Goal: Transaction & Acquisition: Purchase product/service

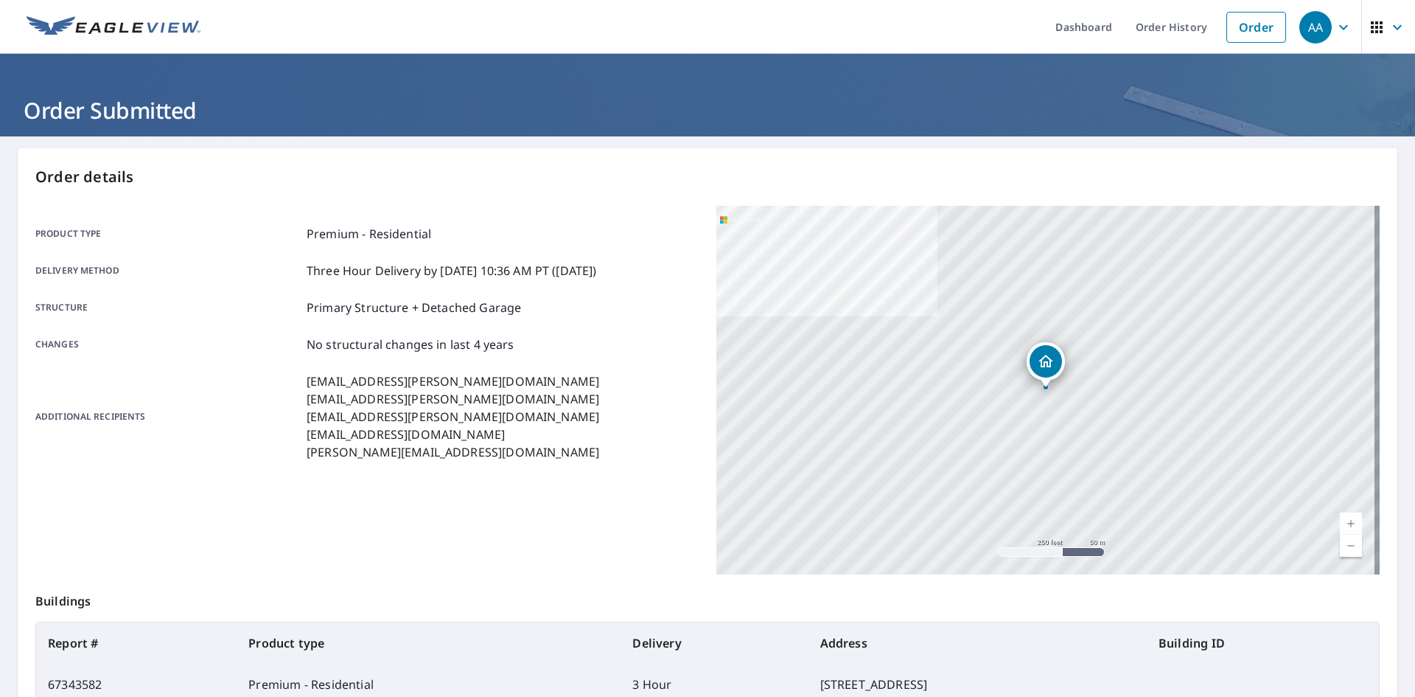
drag, startPoint x: 1252, startPoint y: 15, endPoint x: 937, endPoint y: 11, distance: 315.5
click at [1252, 15] on link "Order" at bounding box center [1257, 27] width 60 height 31
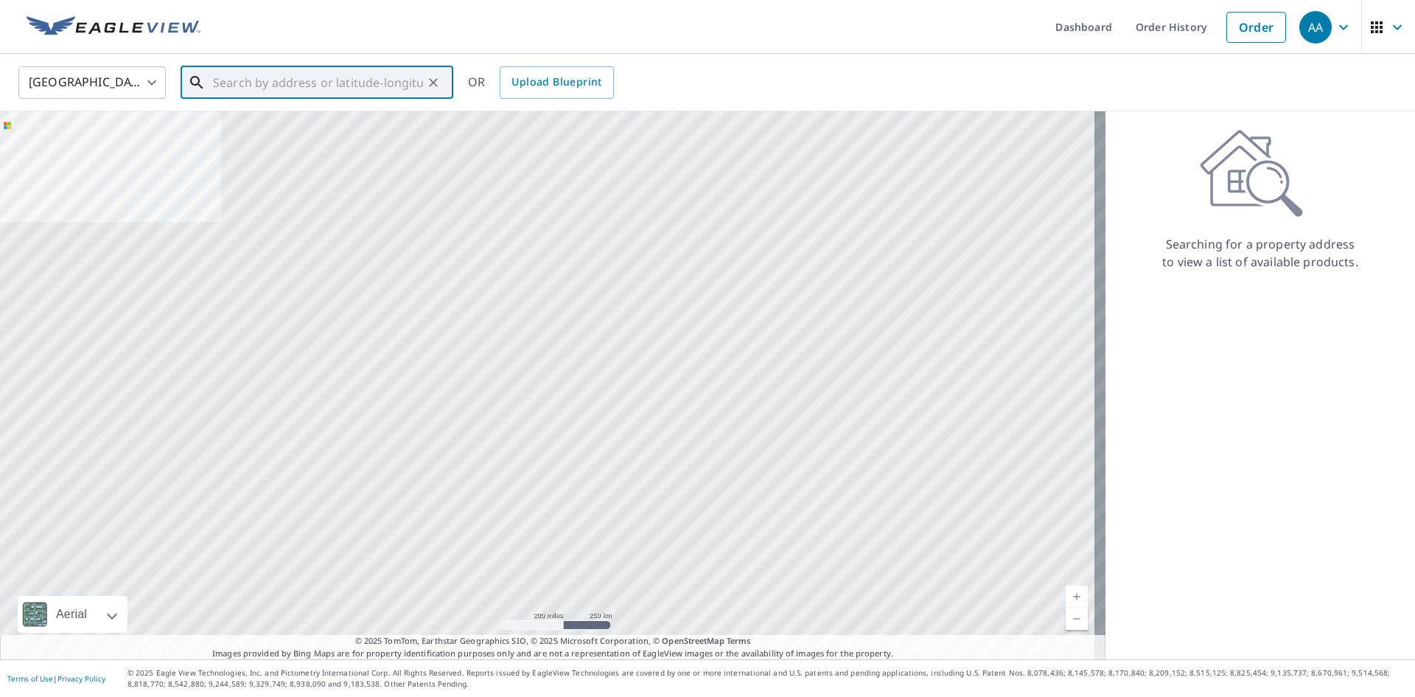
click at [316, 81] on input "text" at bounding box center [318, 82] width 210 height 41
paste input "2304 E 1000 N"
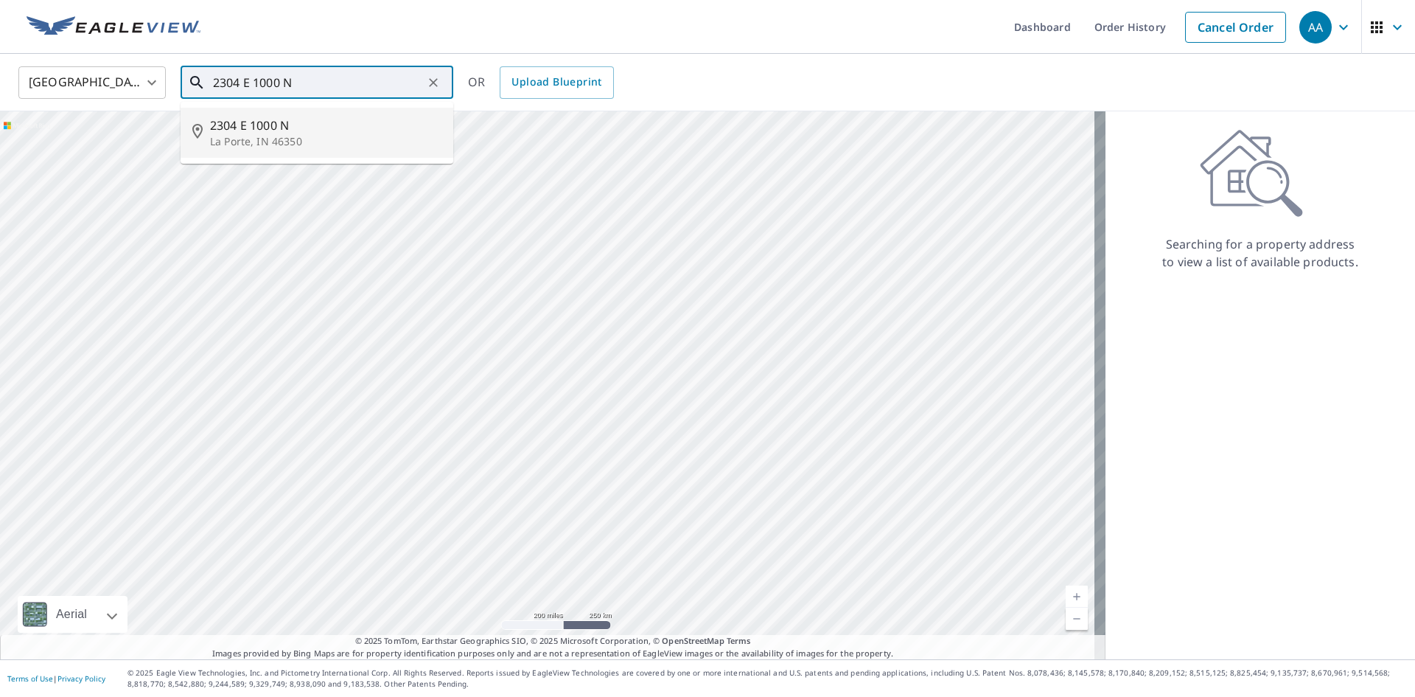
click at [313, 134] on p "La Porte, IN 46350" at bounding box center [325, 141] width 231 height 15
type input "[STREET_ADDRESS]"
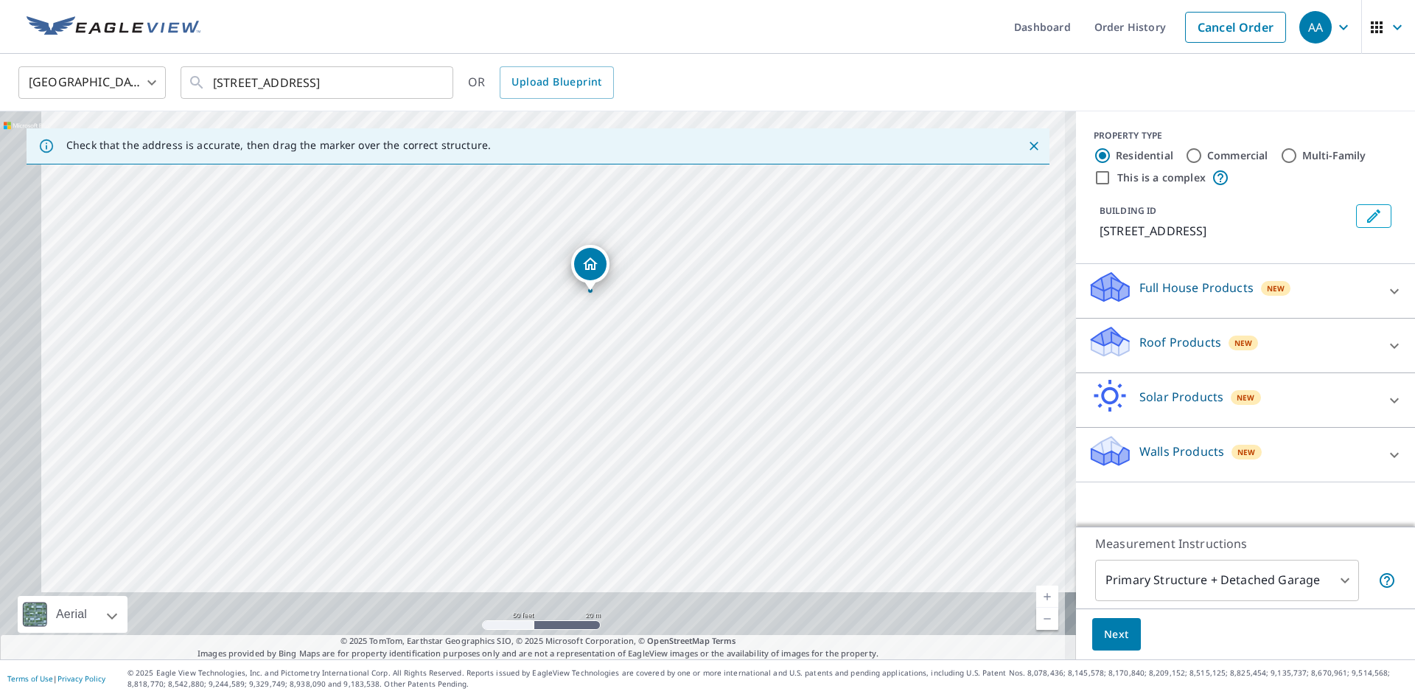
drag, startPoint x: 543, startPoint y: 360, endPoint x: 607, endPoint y: 178, distance: 192.4
click at [607, 178] on div "[STREET_ADDRESS]" at bounding box center [538, 385] width 1076 height 548
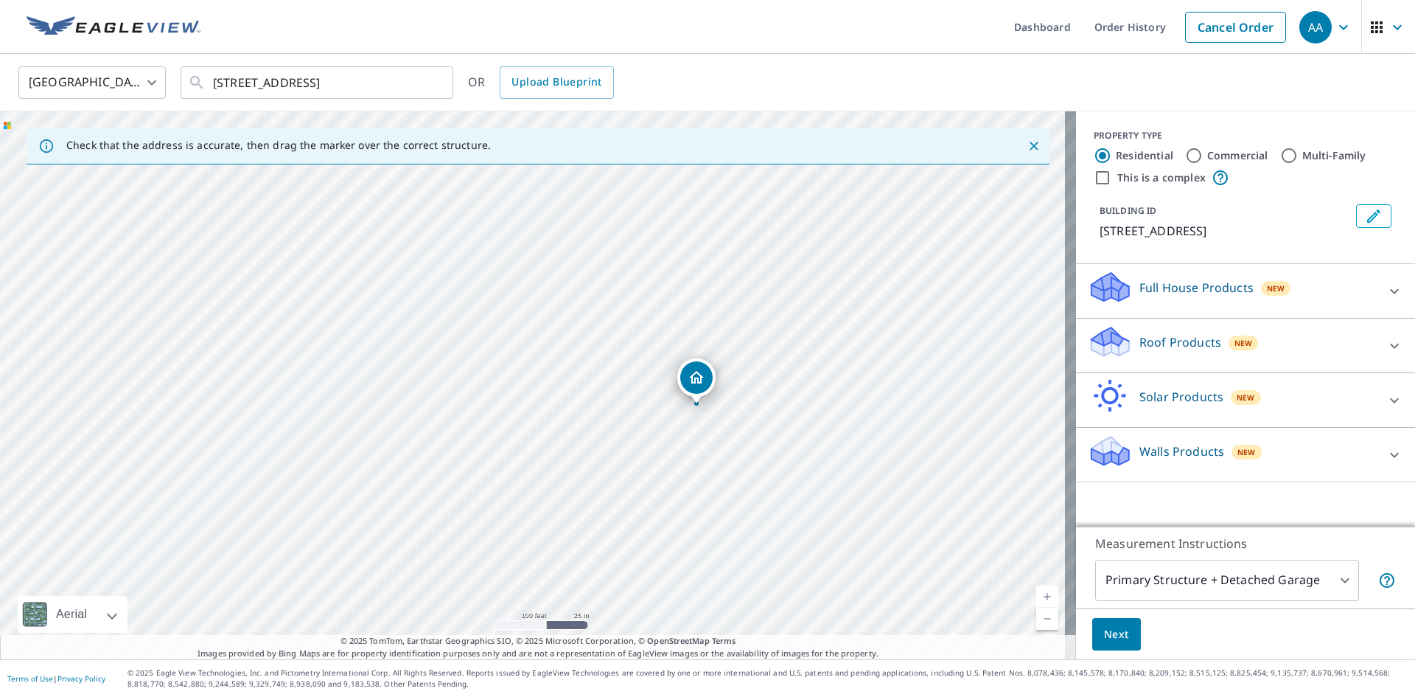
drag, startPoint x: 665, startPoint y: 223, endPoint x: 640, endPoint y: 576, distance: 353.3
click at [644, 580] on div "[STREET_ADDRESS]" at bounding box center [538, 385] width 1076 height 548
drag, startPoint x: 658, startPoint y: 473, endPoint x: 645, endPoint y: 496, distance: 26.4
click at [657, 506] on div "[STREET_ADDRESS]" at bounding box center [538, 385] width 1076 height 548
click at [433, 86] on icon "Clear" at bounding box center [433, 82] width 15 height 15
